Goal: Transaction & Acquisition: Obtain resource

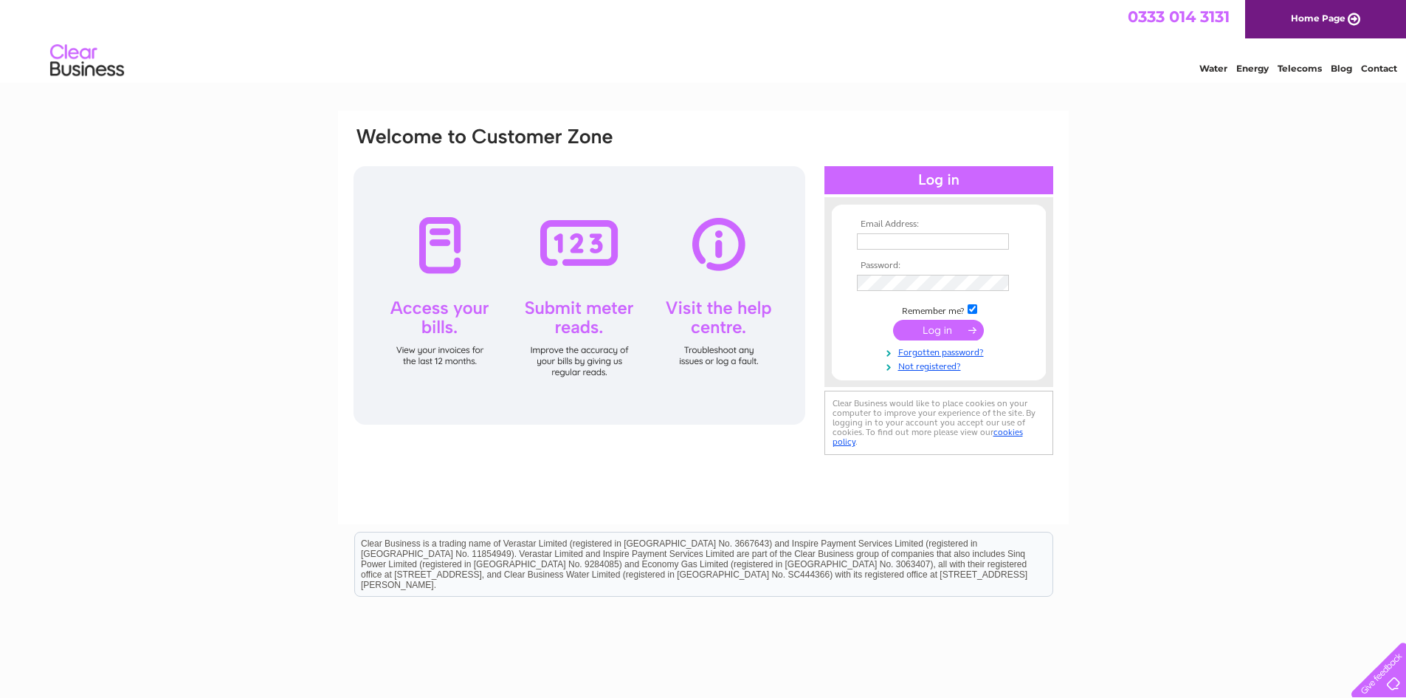
click at [895, 242] on input "text" at bounding box center [933, 241] width 152 height 16
type input "accounts@scotlens.com"
click at [893, 321] on input "submit" at bounding box center [938, 331] width 91 height 21
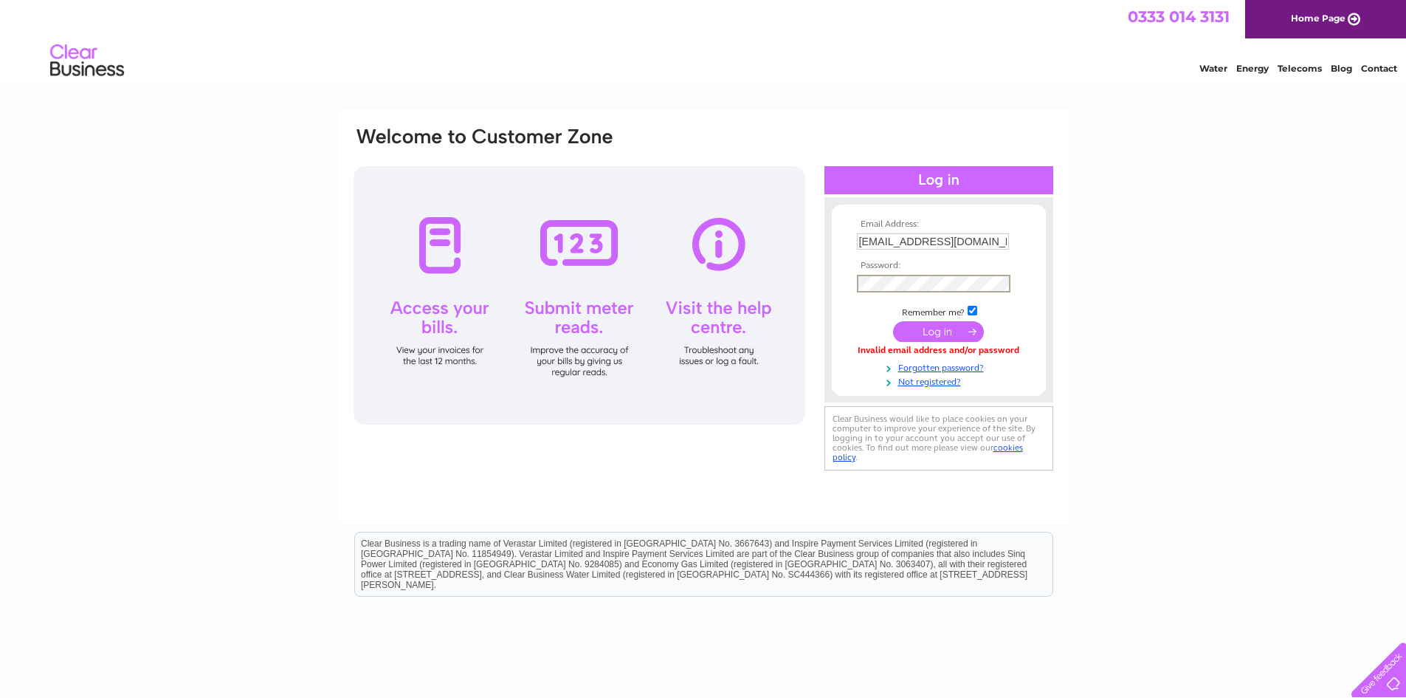
click at [893, 321] on input "submit" at bounding box center [938, 331] width 91 height 21
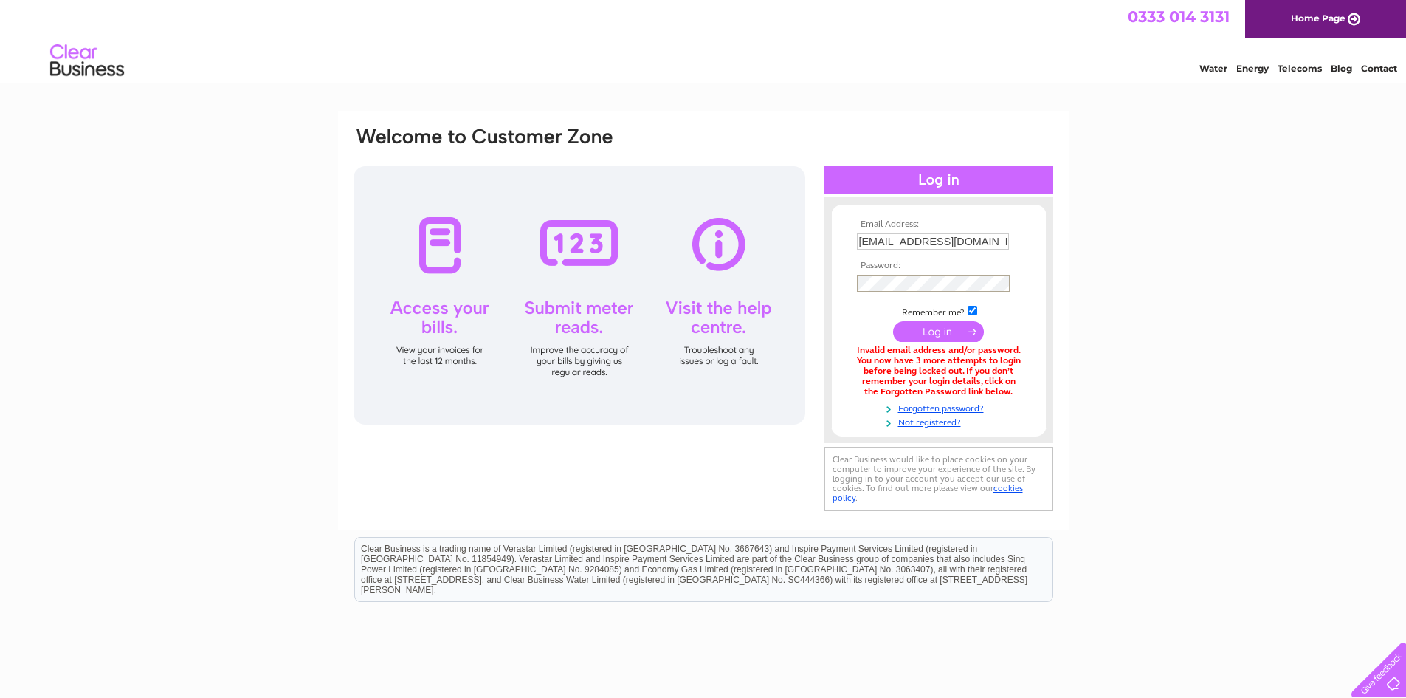
click at [893, 321] on input "submit" at bounding box center [938, 331] width 91 height 21
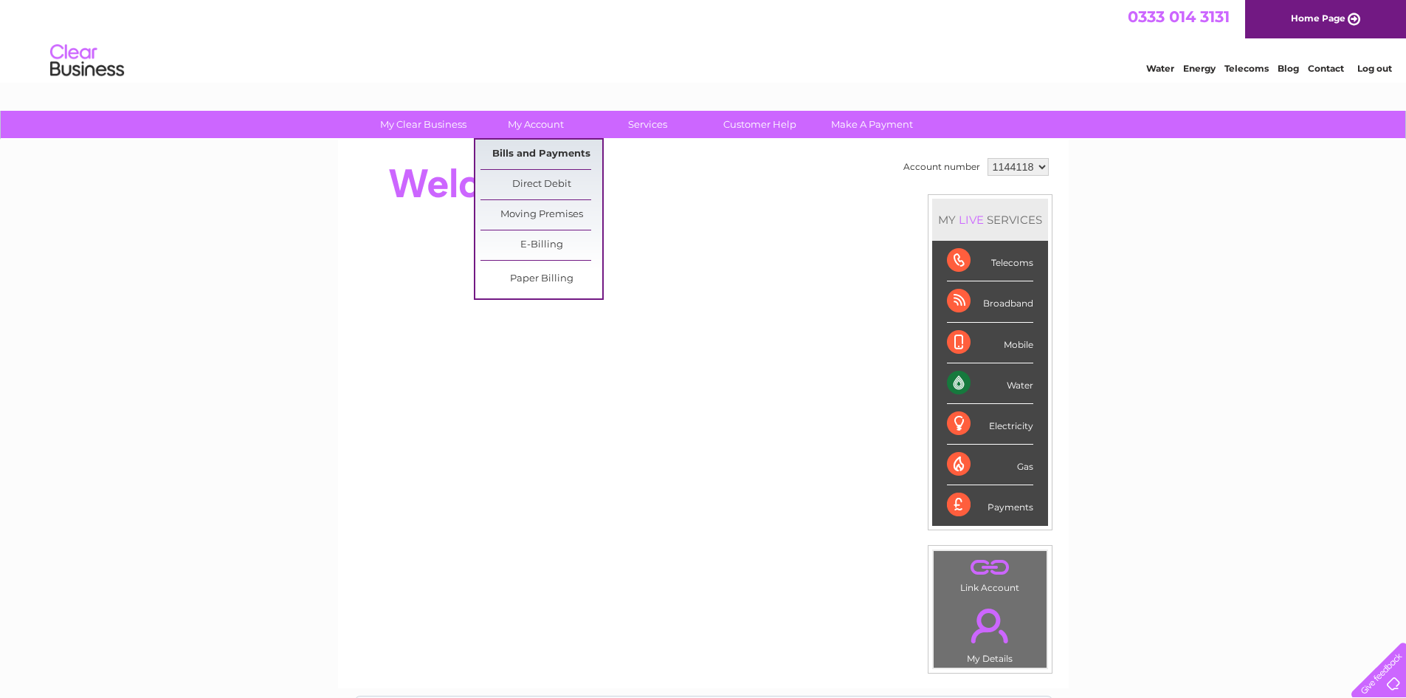
click at [529, 151] on link "Bills and Payments" at bounding box center [542, 155] width 122 height 30
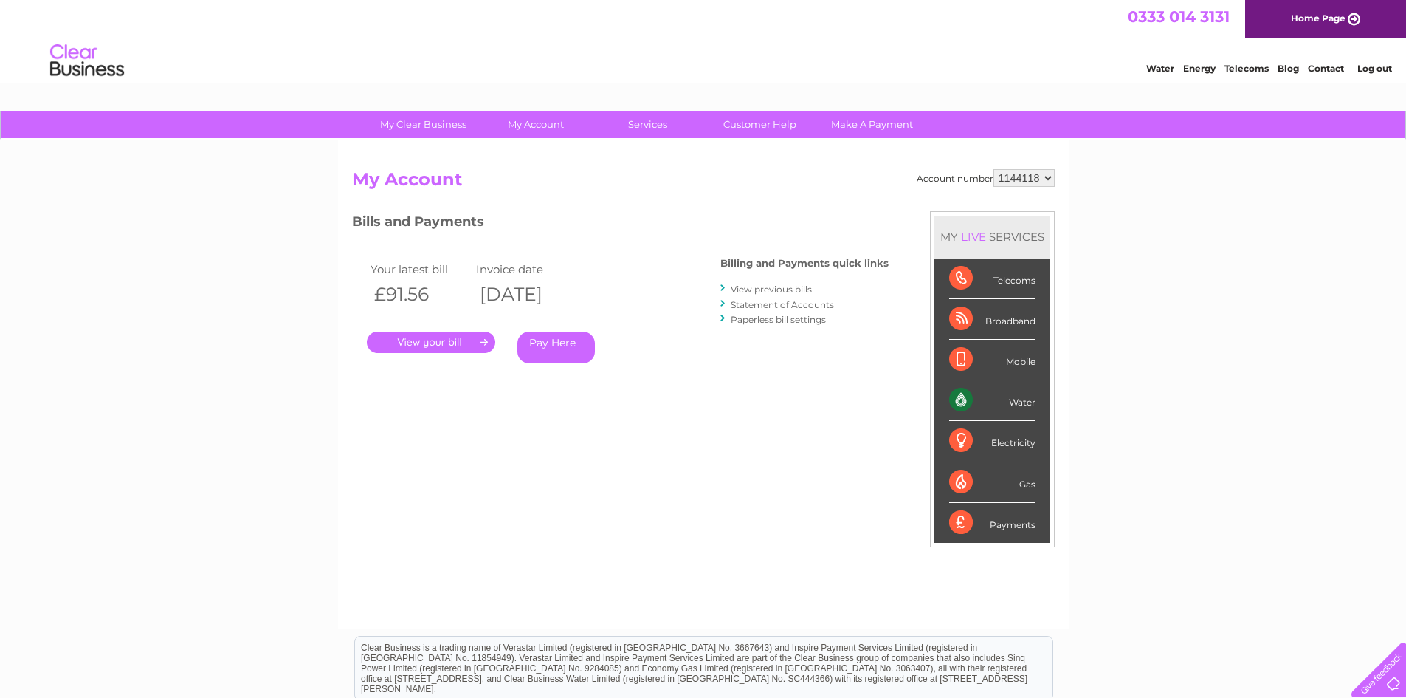
click at [453, 343] on link "." at bounding box center [431, 341] width 128 height 21
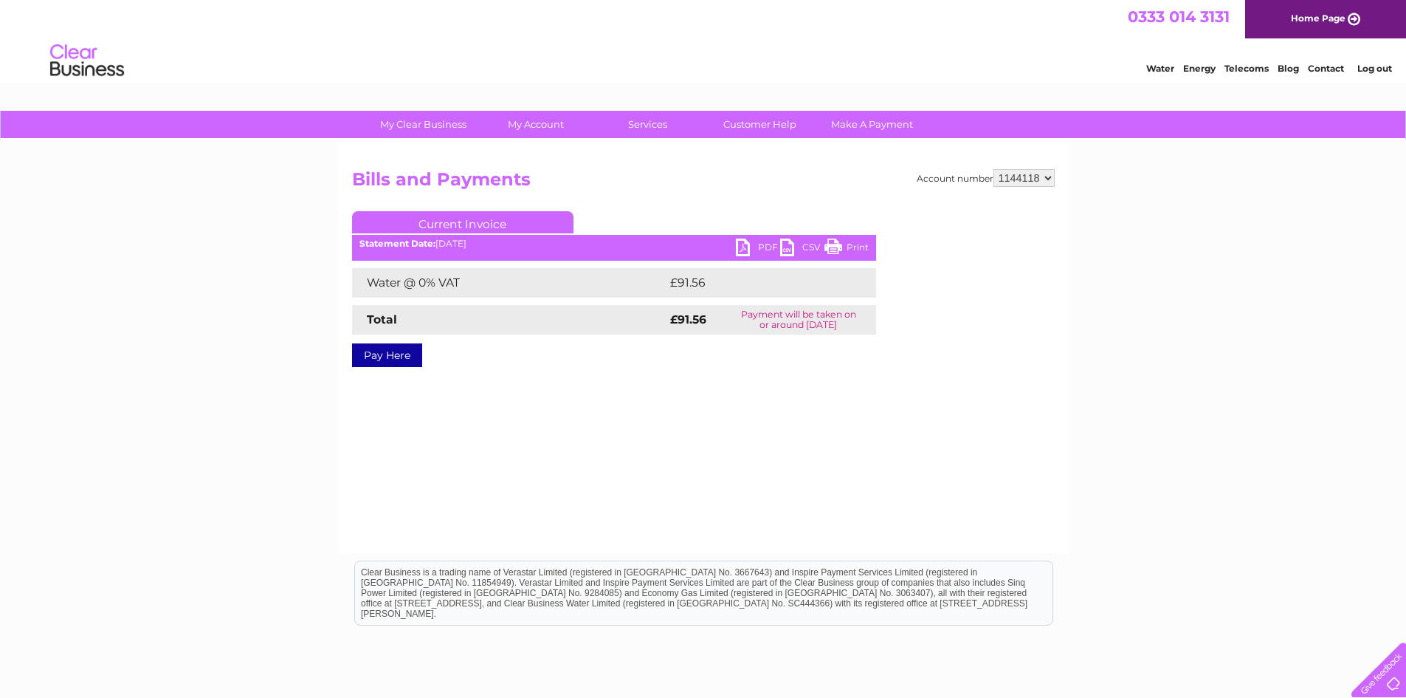
click at [760, 247] on link "PDF" at bounding box center [758, 248] width 44 height 21
